Goal: Find specific page/section: Locate a particular part of the current website

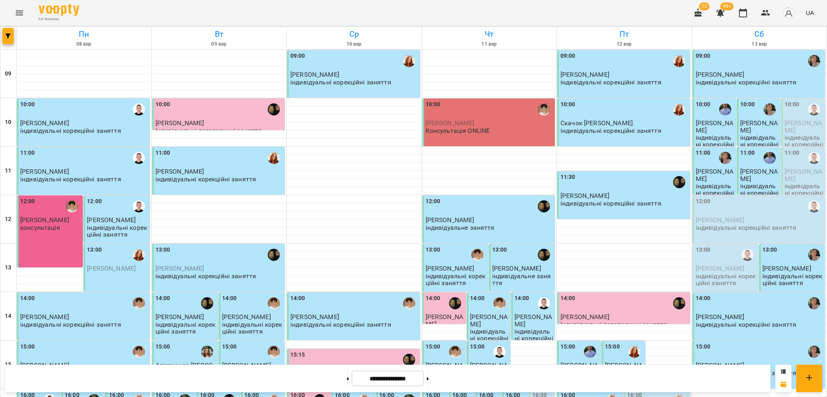
click at [50, 260] on div "12:00 [PERSON_NAME] консультація" at bounding box center [50, 231] width 66 height 72
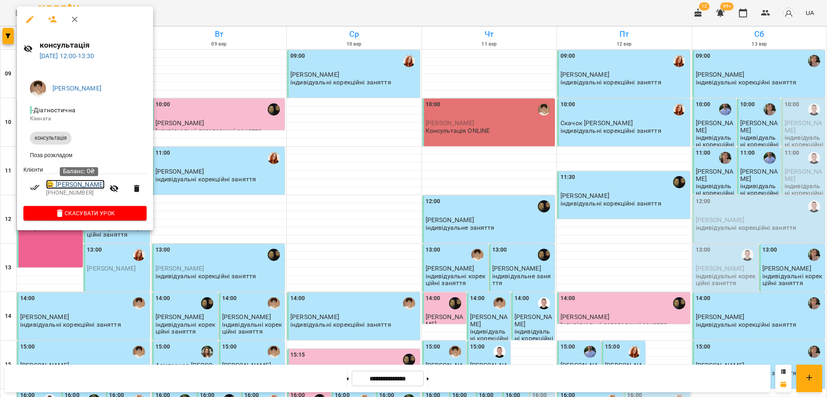
click at [96, 186] on link "😀 [PERSON_NAME]" at bounding box center [75, 185] width 59 height 10
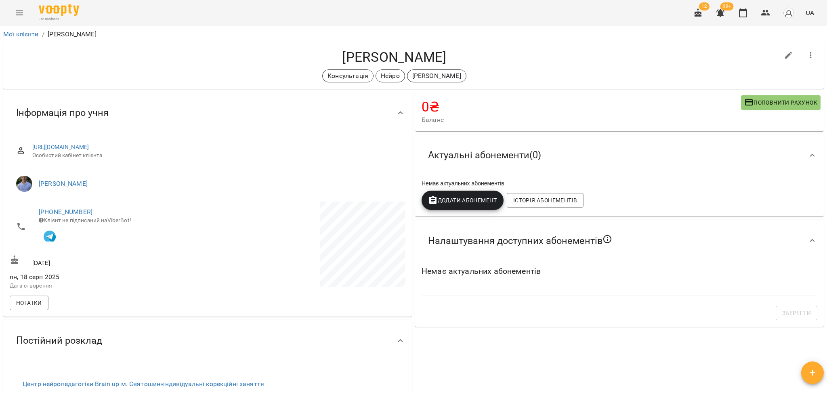
drag, startPoint x: 463, startPoint y: 47, endPoint x: 326, endPoint y: 55, distance: 136.8
click at [326, 55] on div "[PERSON_NAME] Консультація [PERSON_NAME]" at bounding box center [413, 65] width 821 height 46
copy h4 "[PERSON_NAME]"
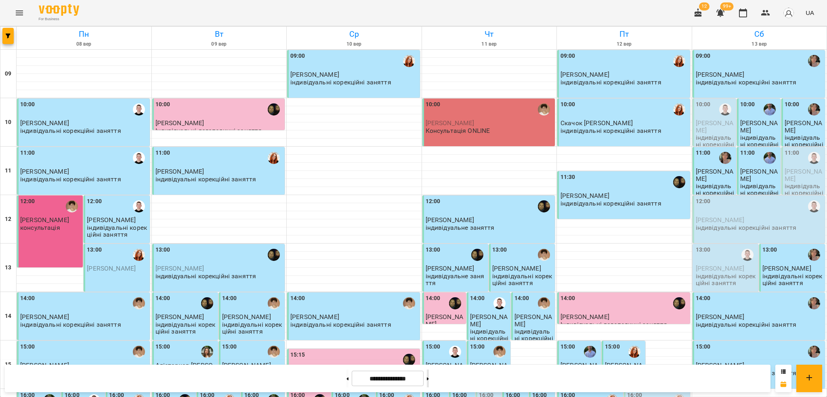
click at [429, 379] on button at bounding box center [428, 379] width 2 height 18
type input "**********"
